Goal: Task Accomplishment & Management: Manage account settings

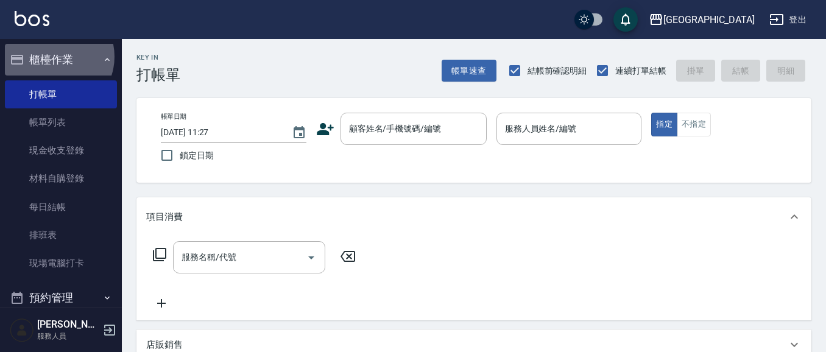
click at [54, 55] on button "櫃檯作業" at bounding box center [61, 60] width 112 height 32
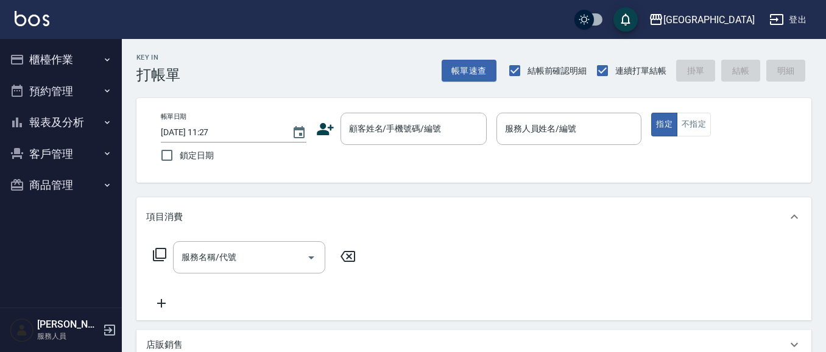
click at [58, 124] on button "報表及分析" at bounding box center [61, 123] width 112 height 32
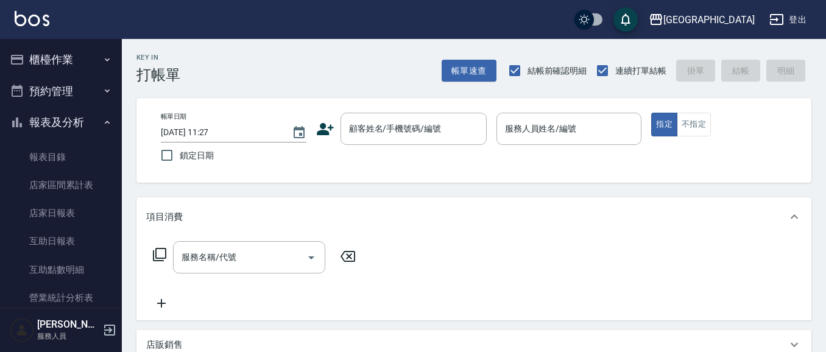
click at [55, 124] on button "報表及分析" at bounding box center [61, 123] width 112 height 32
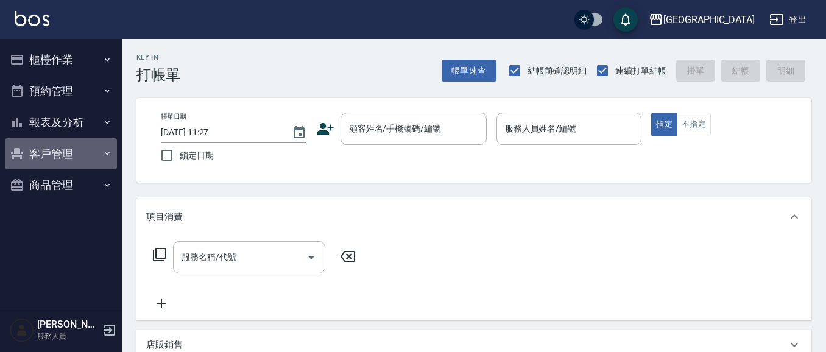
click at [47, 151] on button "客戶管理" at bounding box center [61, 154] width 112 height 32
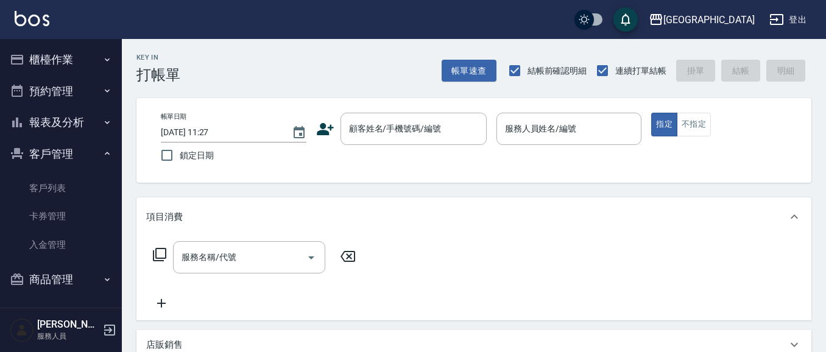
click at [51, 185] on link "客戶列表" at bounding box center [61, 188] width 112 height 28
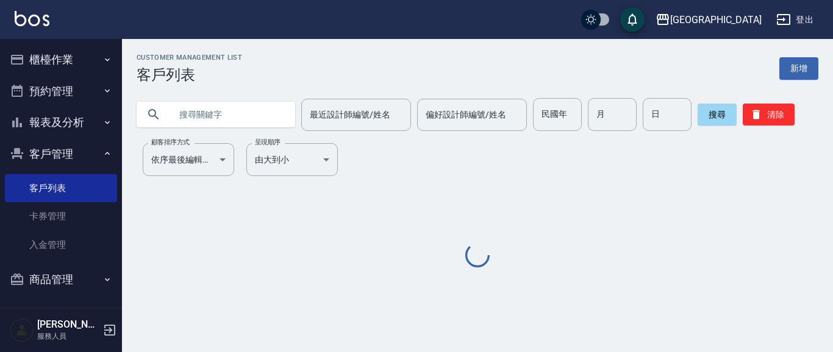
drag, startPoint x: 209, startPoint y: 114, endPoint x: 192, endPoint y: 108, distance: 18.1
click at [208, 112] on input "text" at bounding box center [228, 114] width 115 height 33
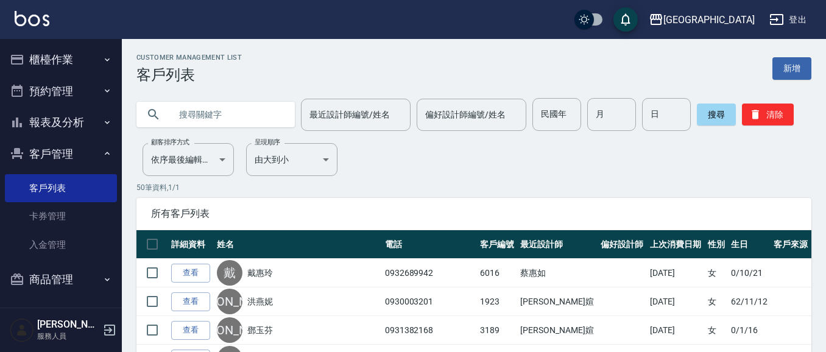
click at [201, 116] on input "text" at bounding box center [228, 114] width 115 height 33
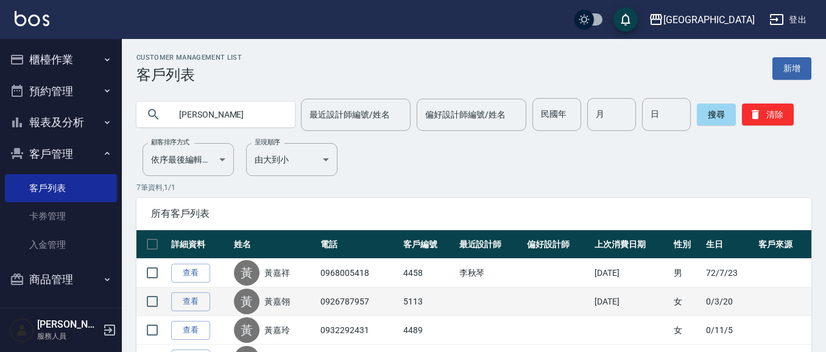
type input "黃"
type input "3185"
